Goal: Information Seeking & Learning: Learn about a topic

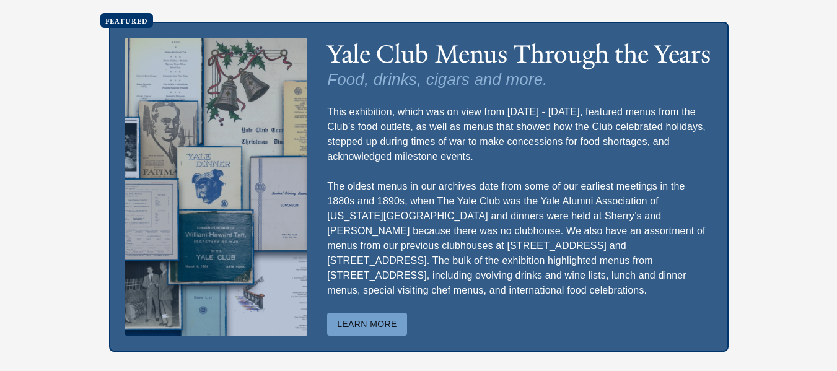
scroll to position [3545, 0]
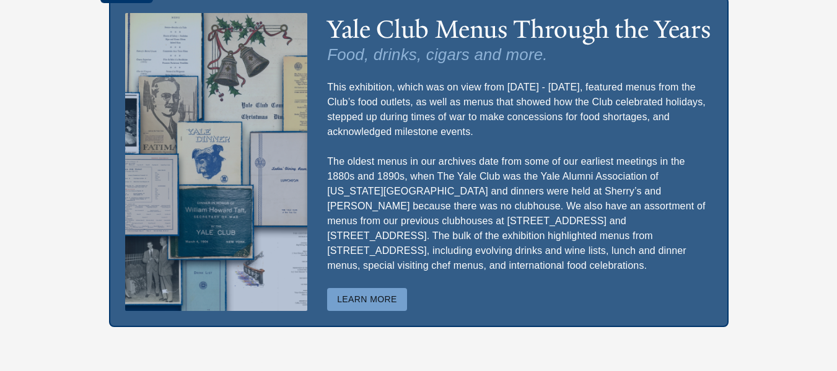
click at [373, 288] on button "Learn More" at bounding box center [367, 299] width 80 height 23
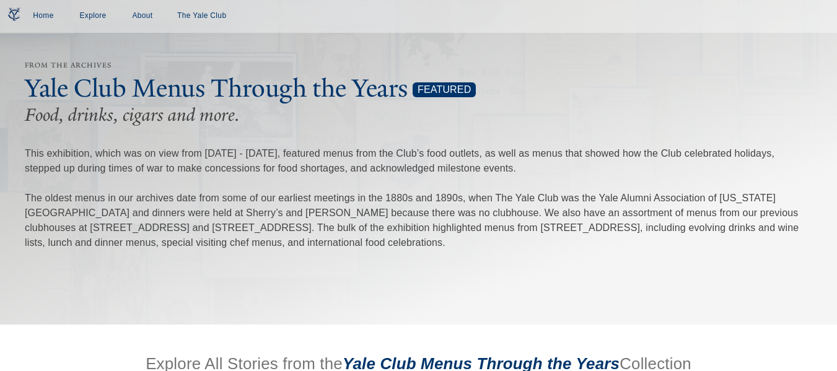
click at [454, 276] on div "From the Archives Yale Club Menus Through the Years Featured Food, drinks, ciga…" at bounding box center [418, 162] width 837 height 325
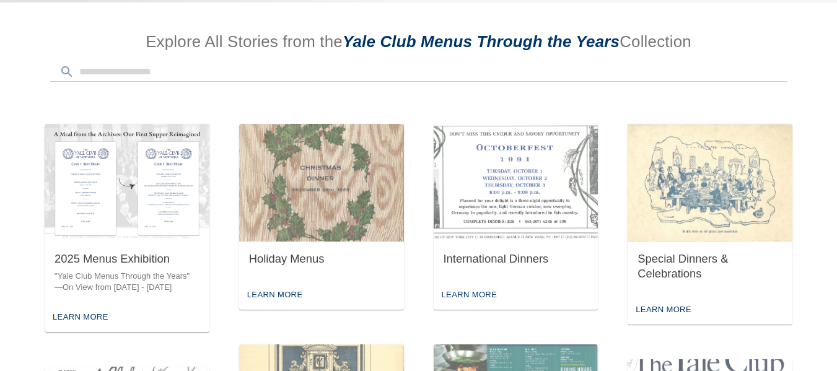
scroll to position [347, 0]
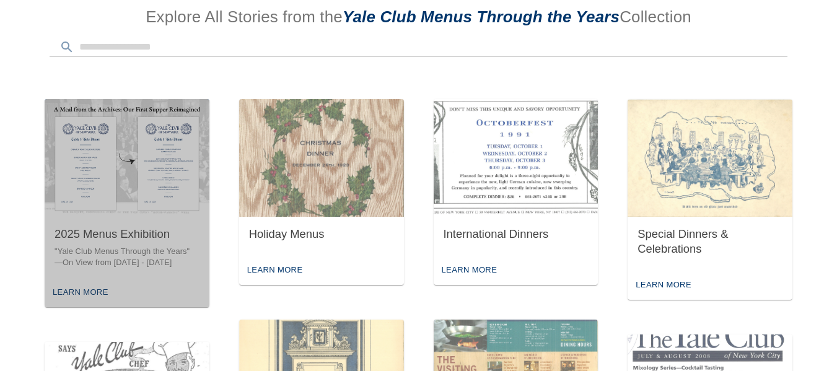
click at [129, 175] on img "button" at bounding box center [127, 158] width 165 height 118
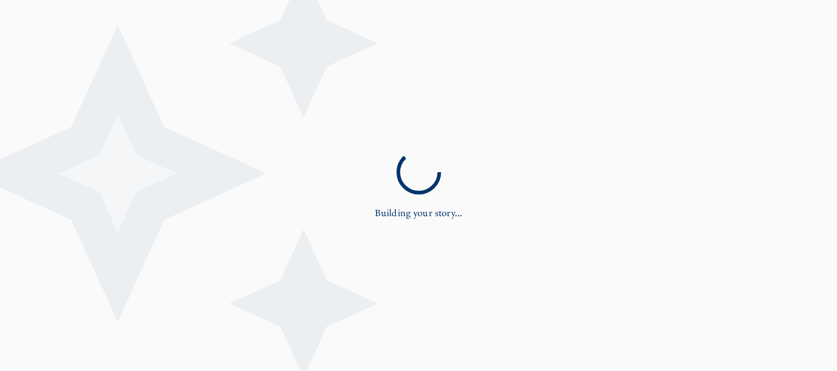
click at [129, 175] on icon at bounding box center [118, 174] width 118 height 118
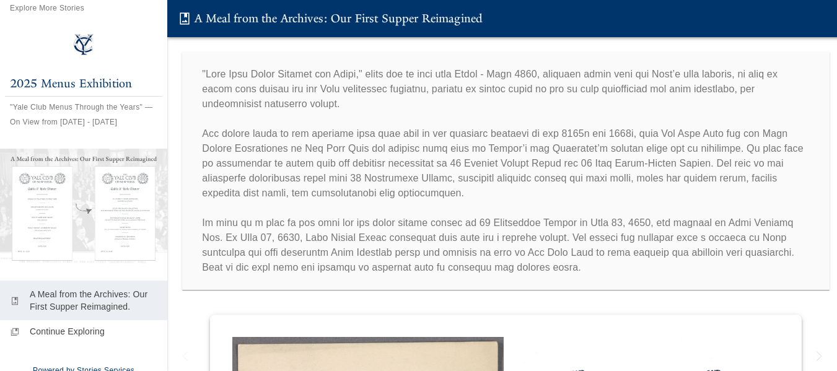
click at [584, 268] on p at bounding box center [506, 171] width 608 height 208
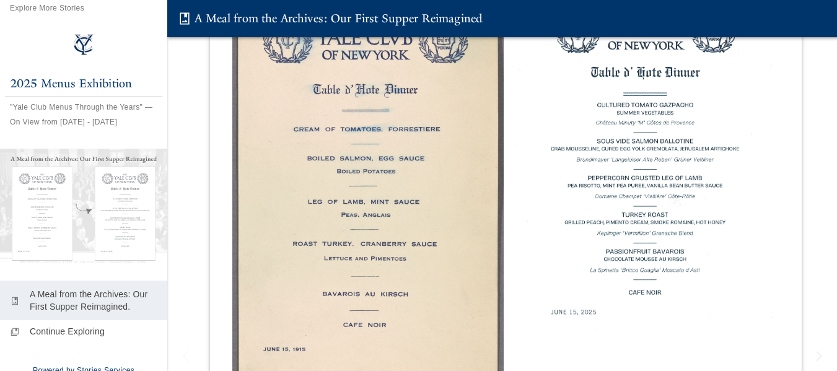
scroll to position [397, 0]
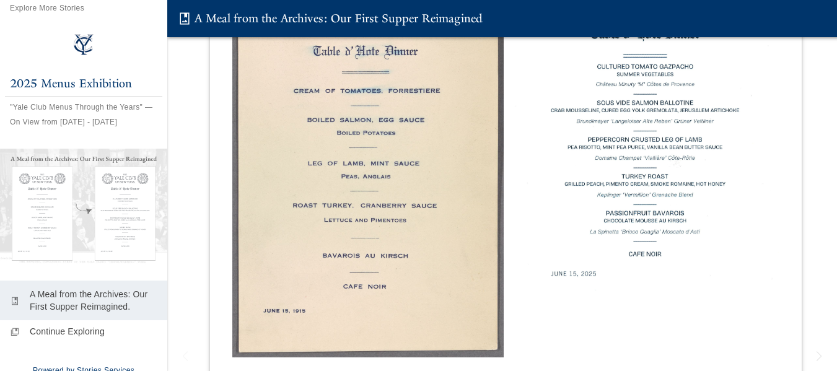
click at [413, 194] on img at bounding box center [367, 149] width 271 height 417
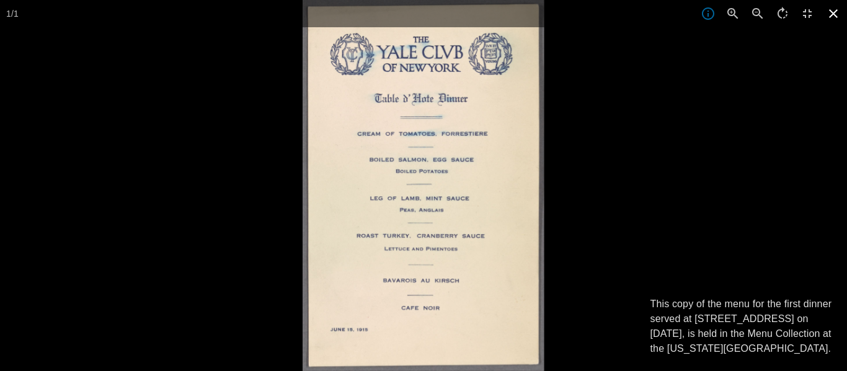
click at [834, 11] on icon at bounding box center [832, 13] width 27 height 27
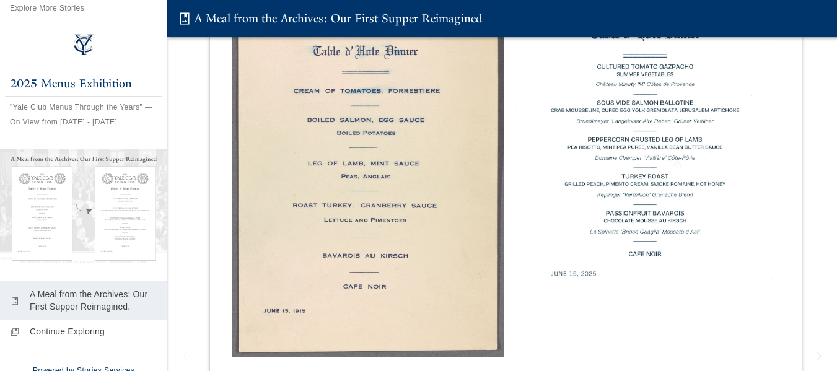
click at [662, 151] on img at bounding box center [644, 125] width 271 height 369
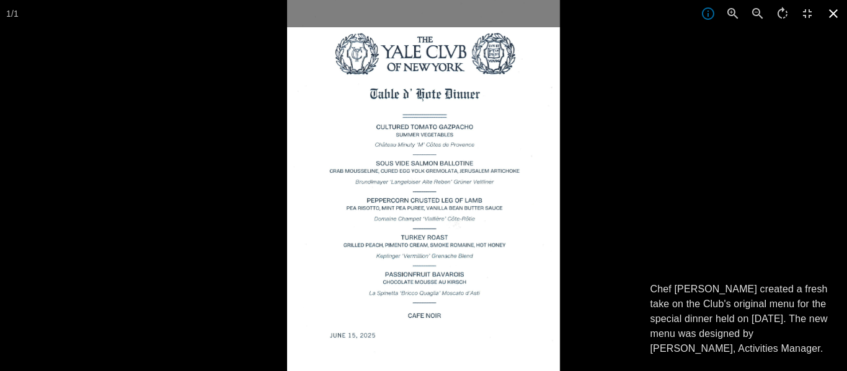
click at [833, 11] on icon at bounding box center [832, 13] width 27 height 27
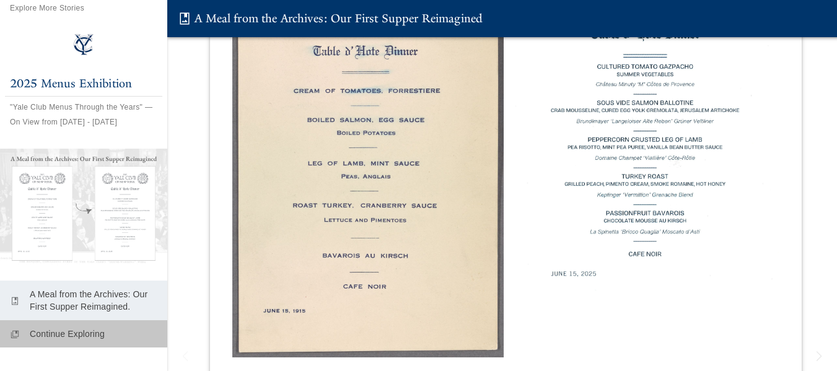
click at [92, 328] on p "Continue Exploring" at bounding box center [94, 334] width 128 height 12
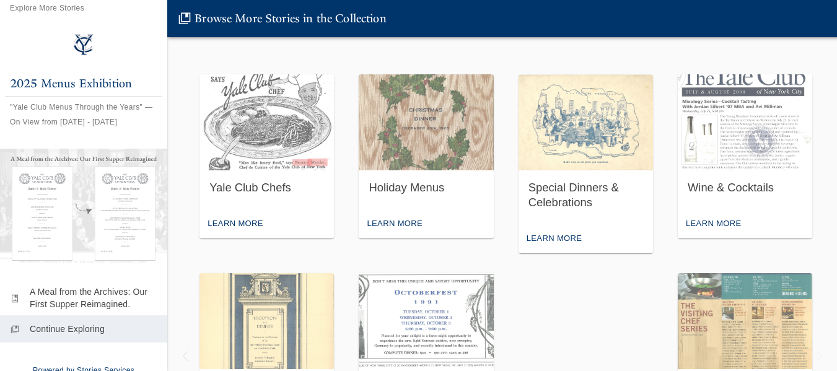
scroll to position [377, 0]
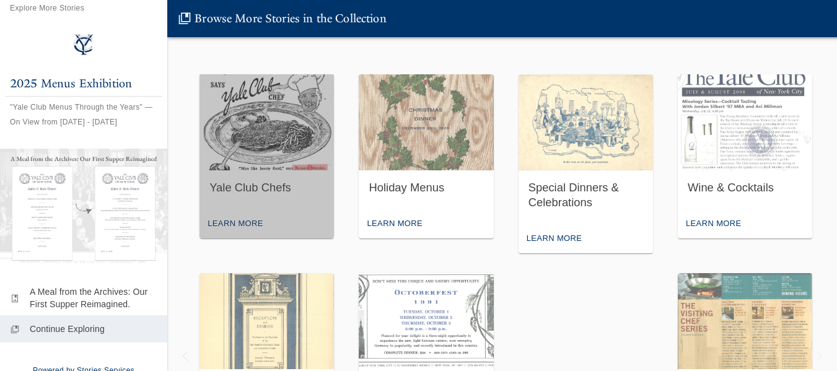
click at [284, 131] on img "button" at bounding box center [267, 122] width 134 height 96
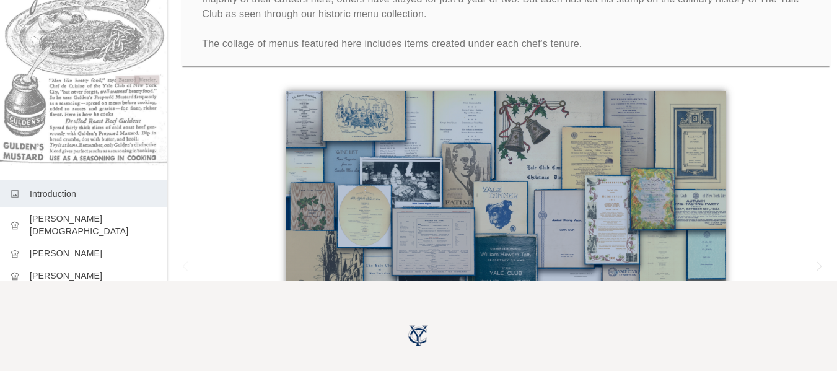
scroll to position [132, 0]
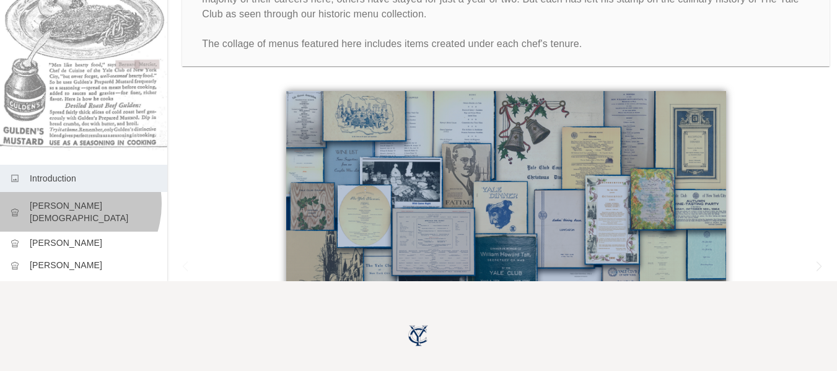
click at [63, 200] on p "[PERSON_NAME][DEMOGRAPHIC_DATA]" at bounding box center [94, 212] width 128 height 25
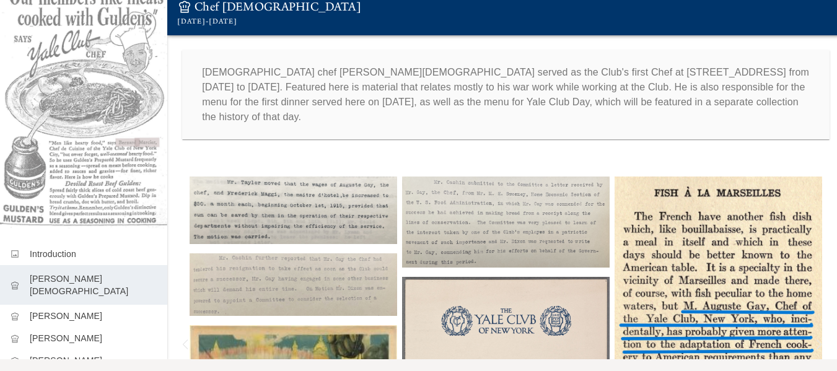
scroll to position [10, 0]
